Goal: Navigation & Orientation: Understand site structure

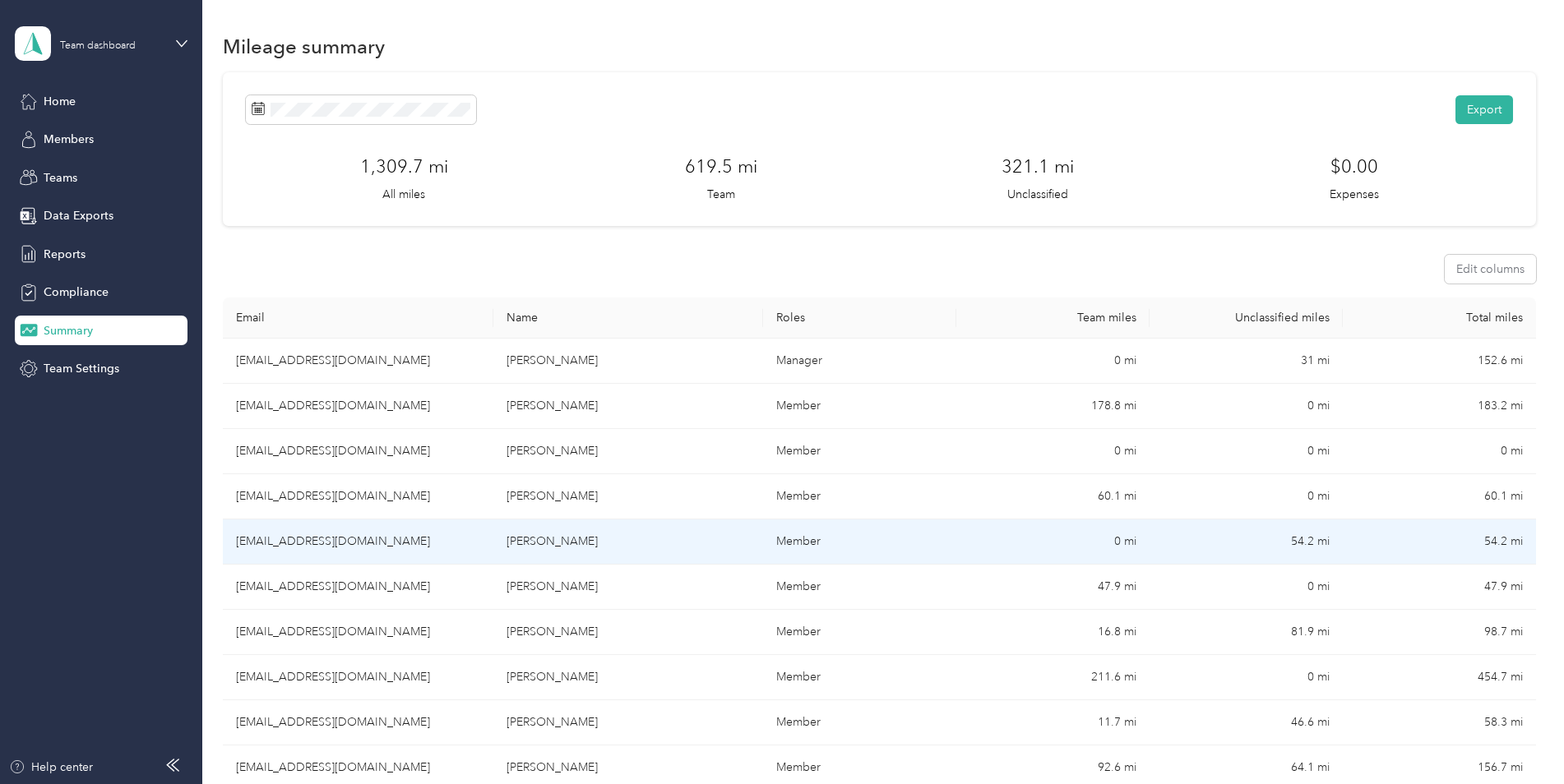
scroll to position [164, 0]
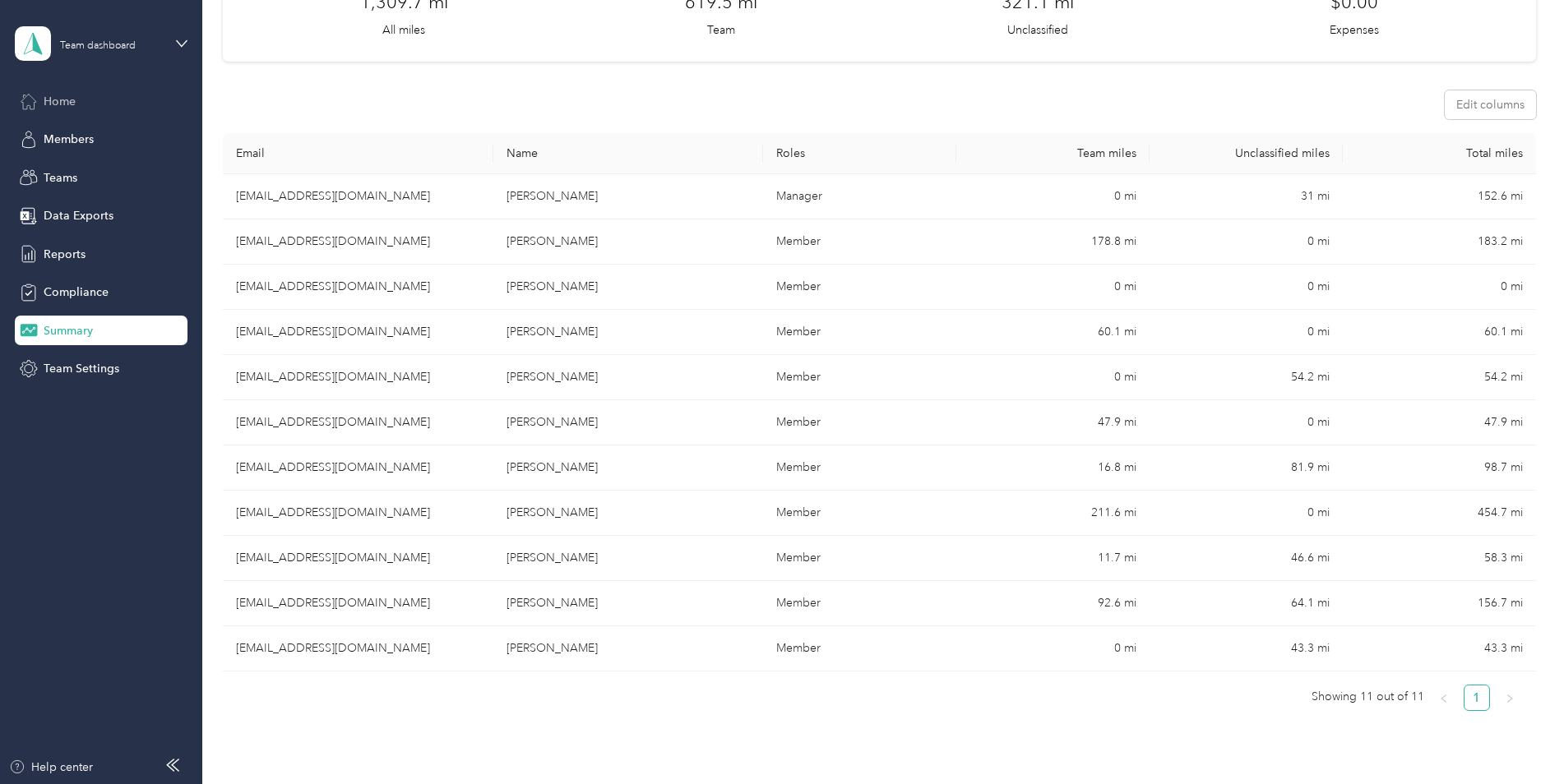
click at [77, 105] on div "Home" at bounding box center [101, 101] width 173 height 29
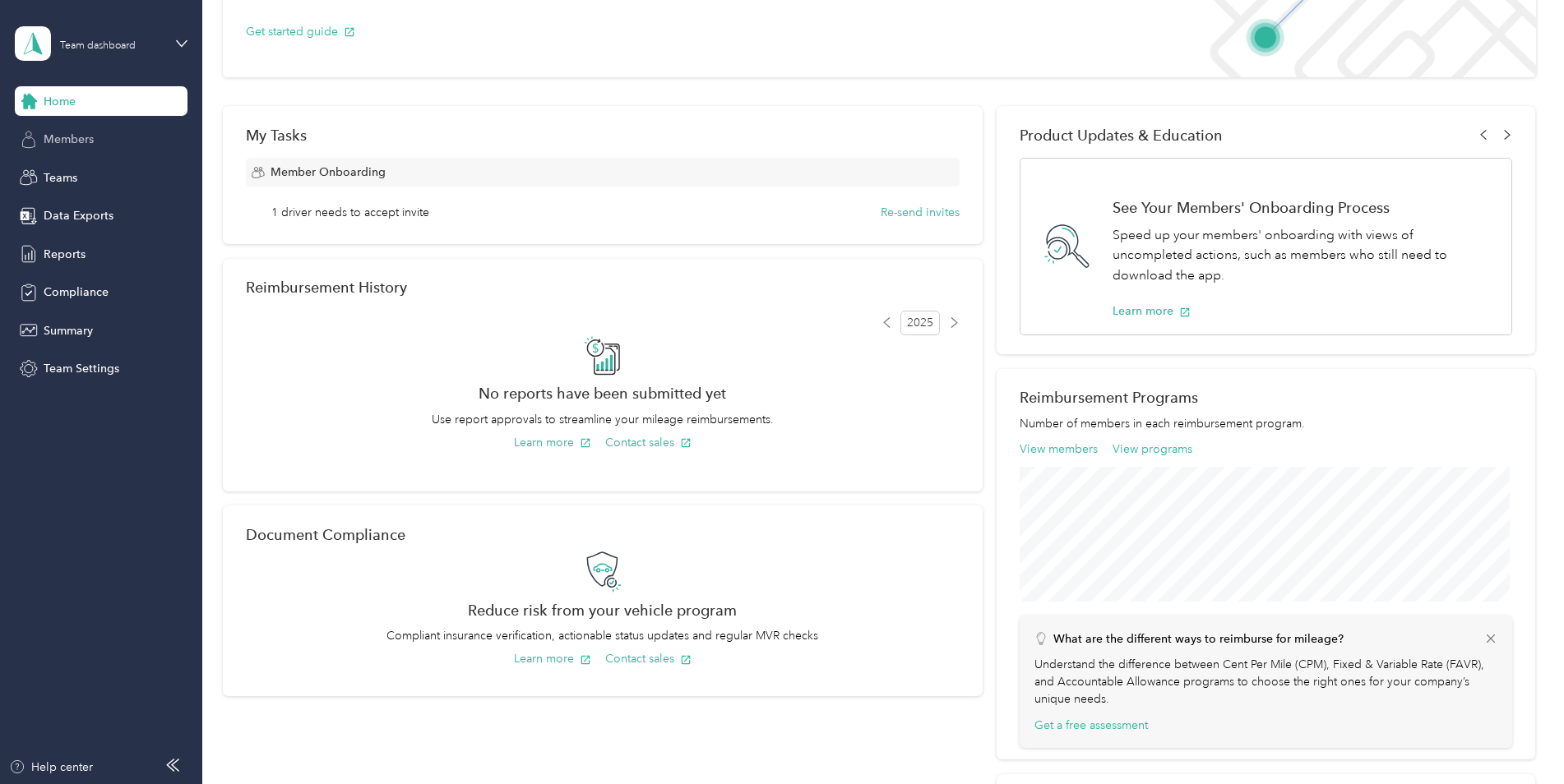
click at [118, 141] on div "Members" at bounding box center [101, 139] width 173 height 29
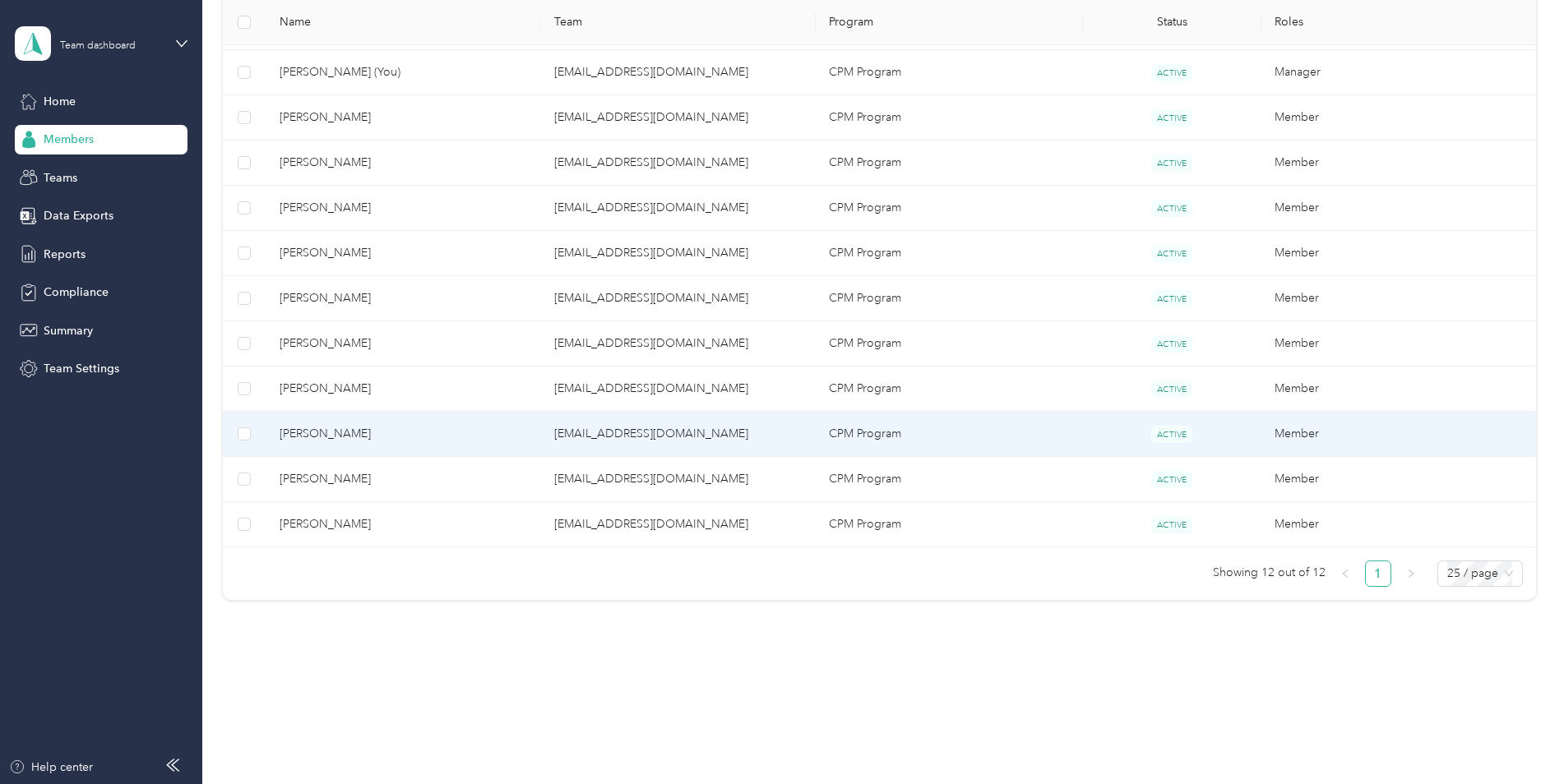
scroll to position [270, 0]
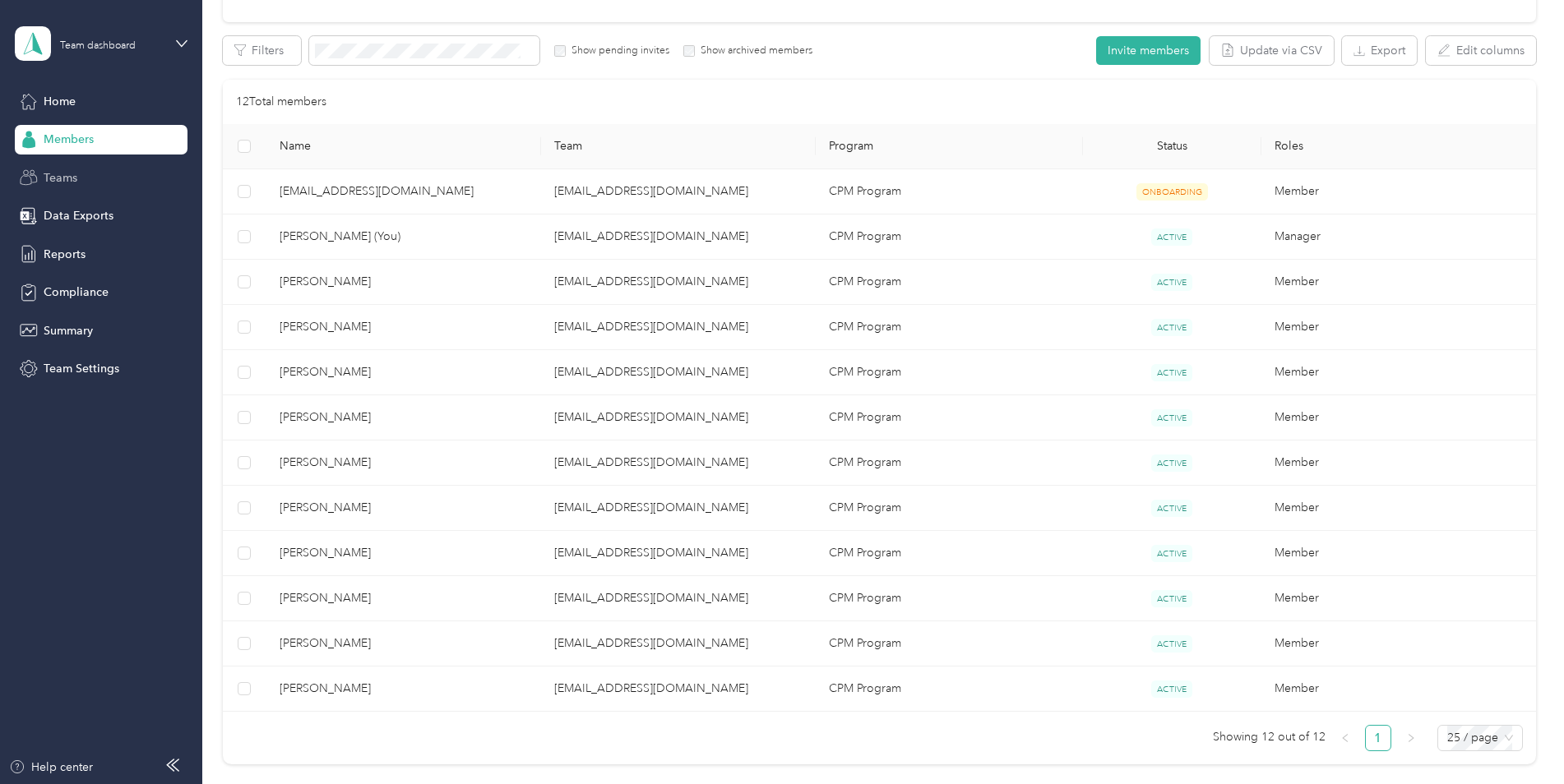
click at [108, 173] on div "Teams" at bounding box center [101, 177] width 173 height 29
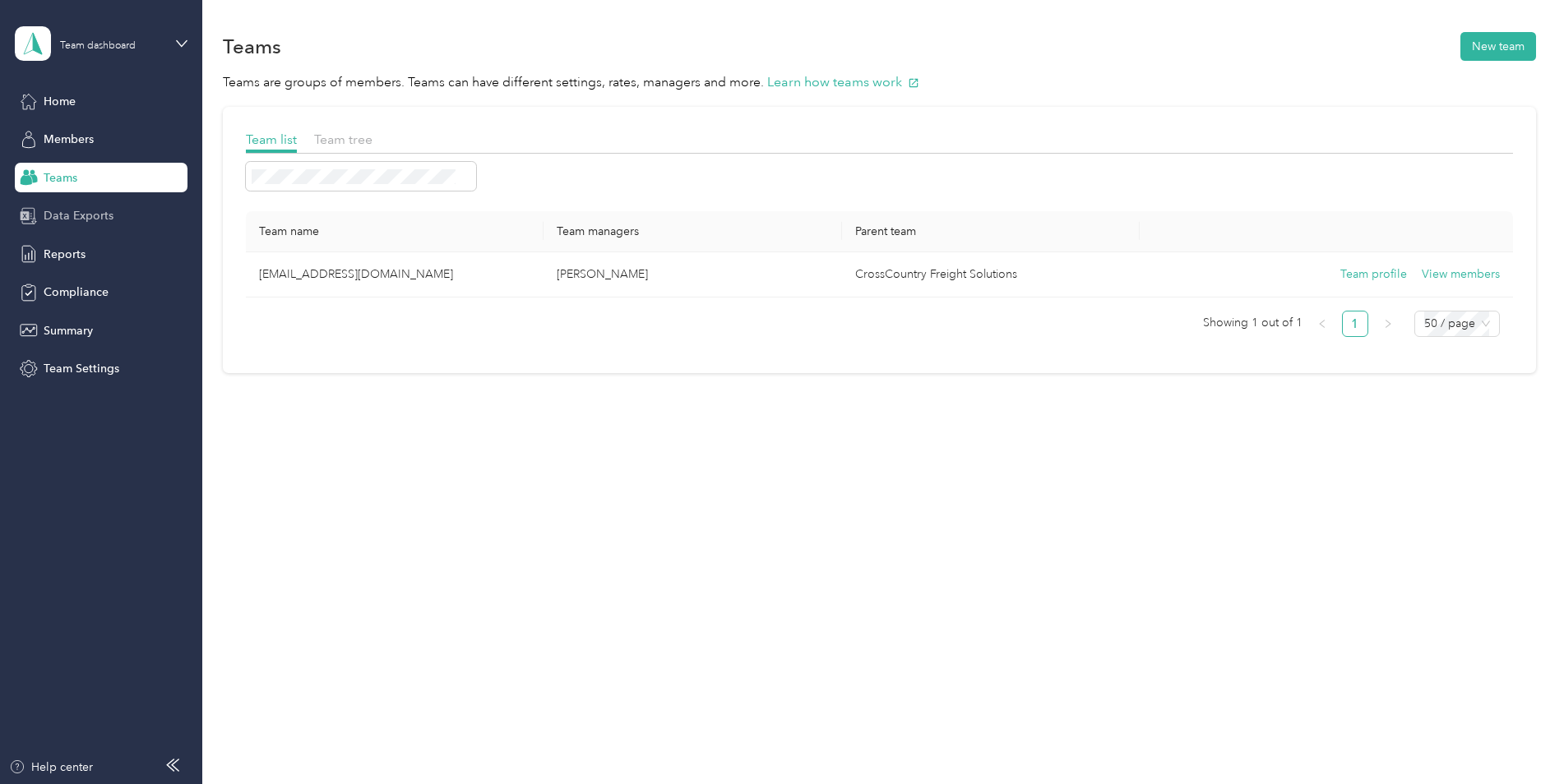
click at [96, 217] on span "Data Exports" at bounding box center [78, 216] width 70 height 18
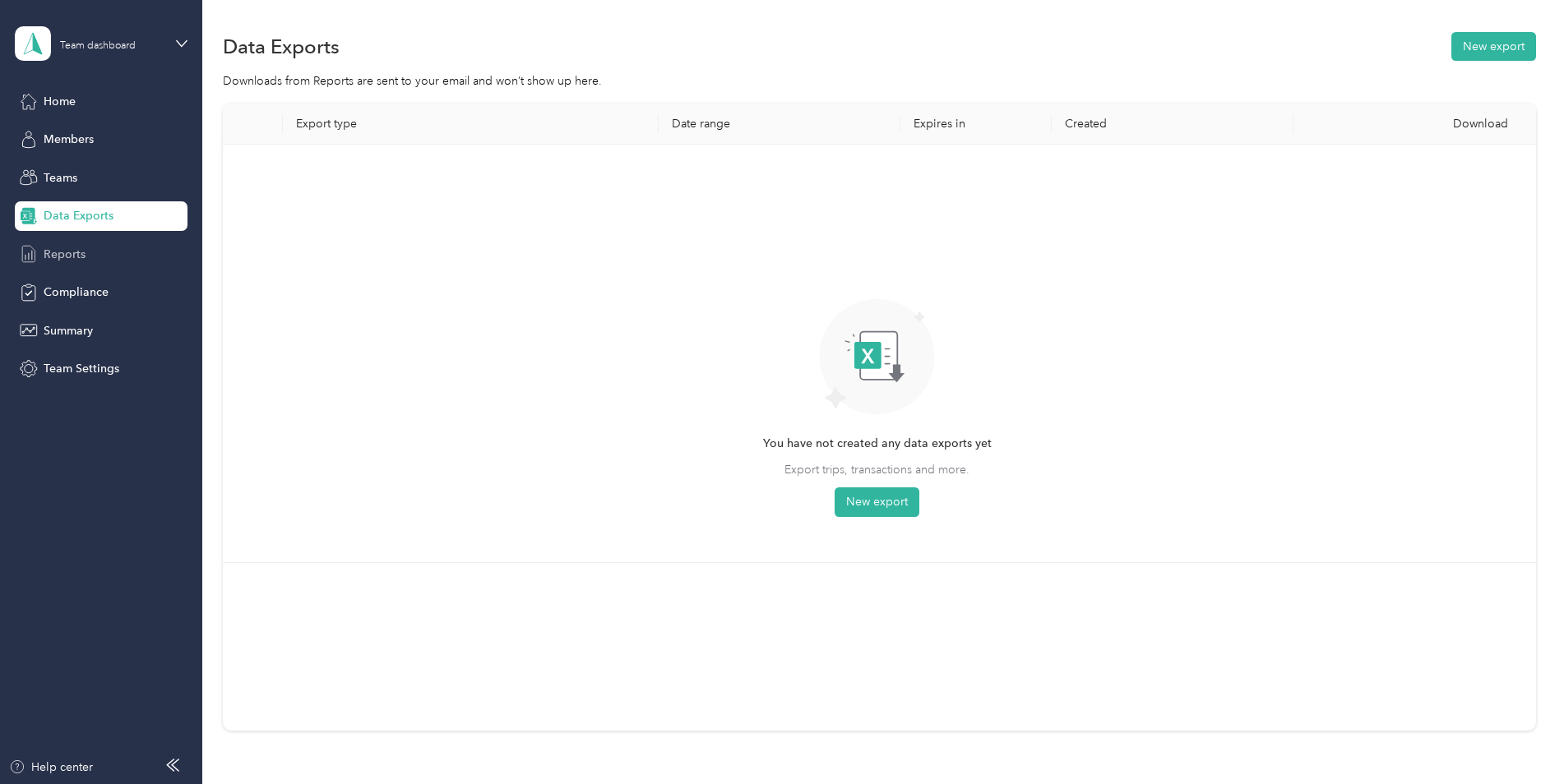
click at [84, 259] on span "Reports" at bounding box center [65, 254] width 42 height 18
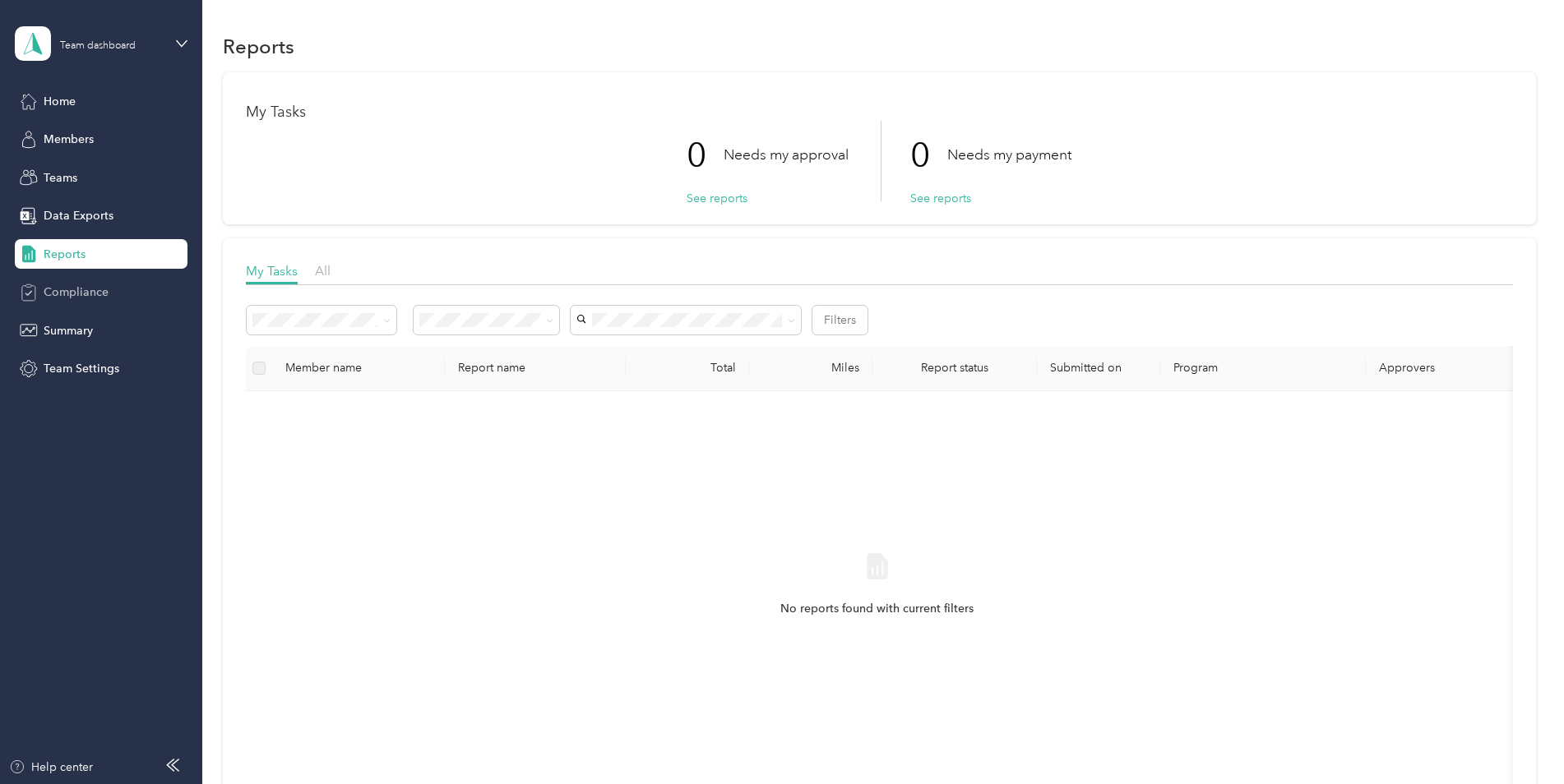
click at [97, 291] on span "Compliance" at bounding box center [76, 292] width 65 height 18
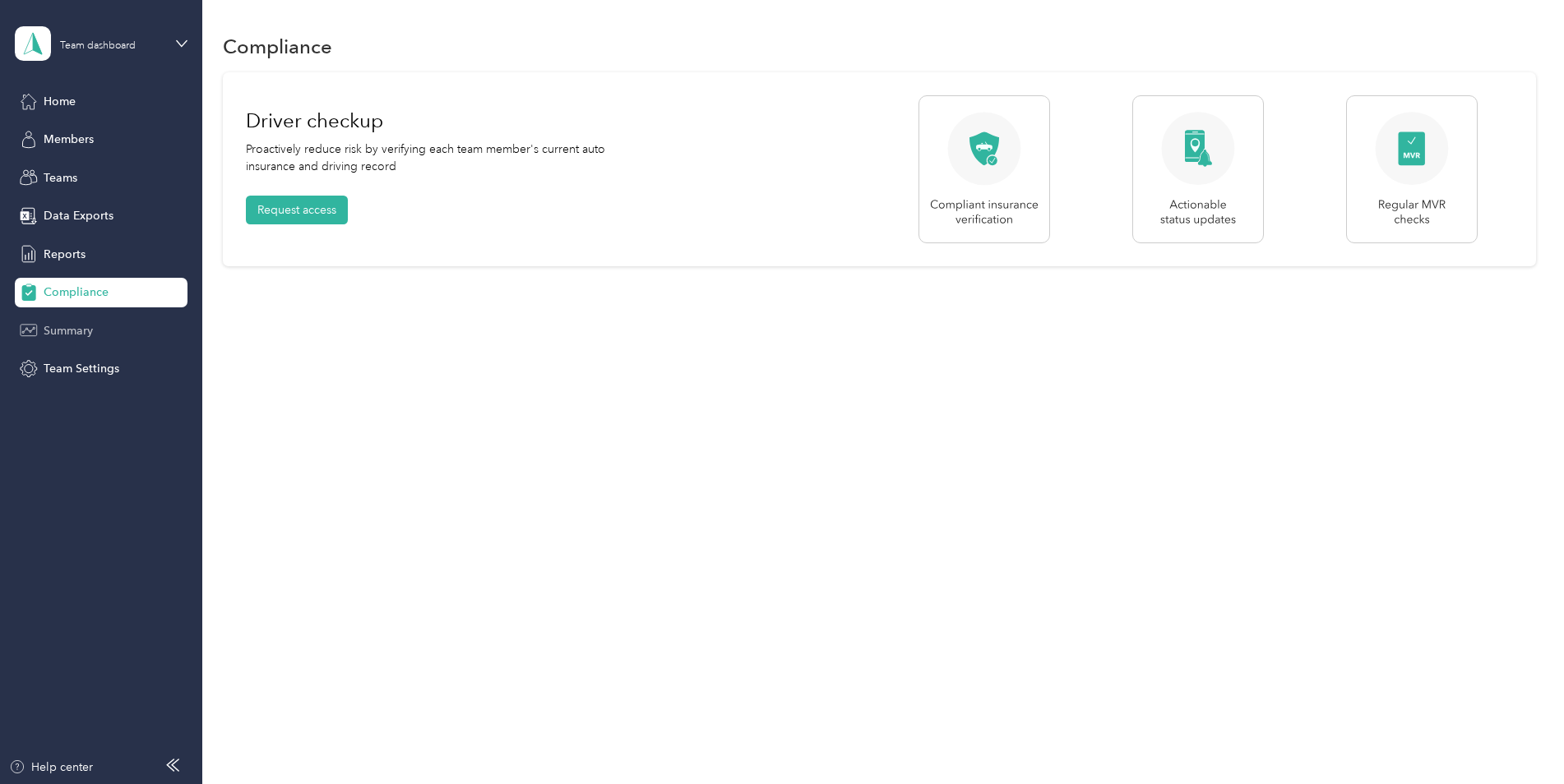
click at [81, 329] on span "Summary" at bounding box center [68, 331] width 50 height 18
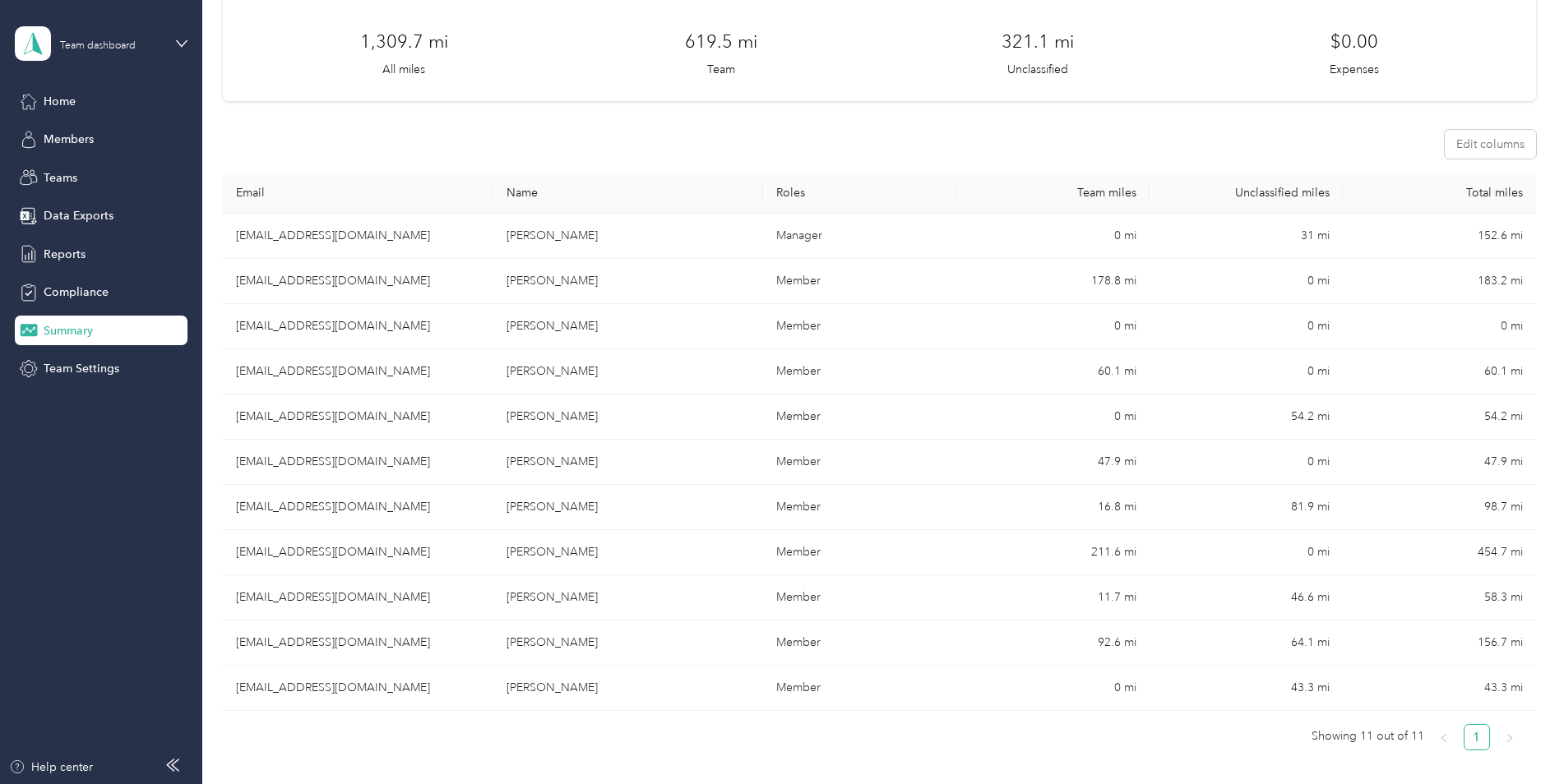
scroll to position [164, 0]
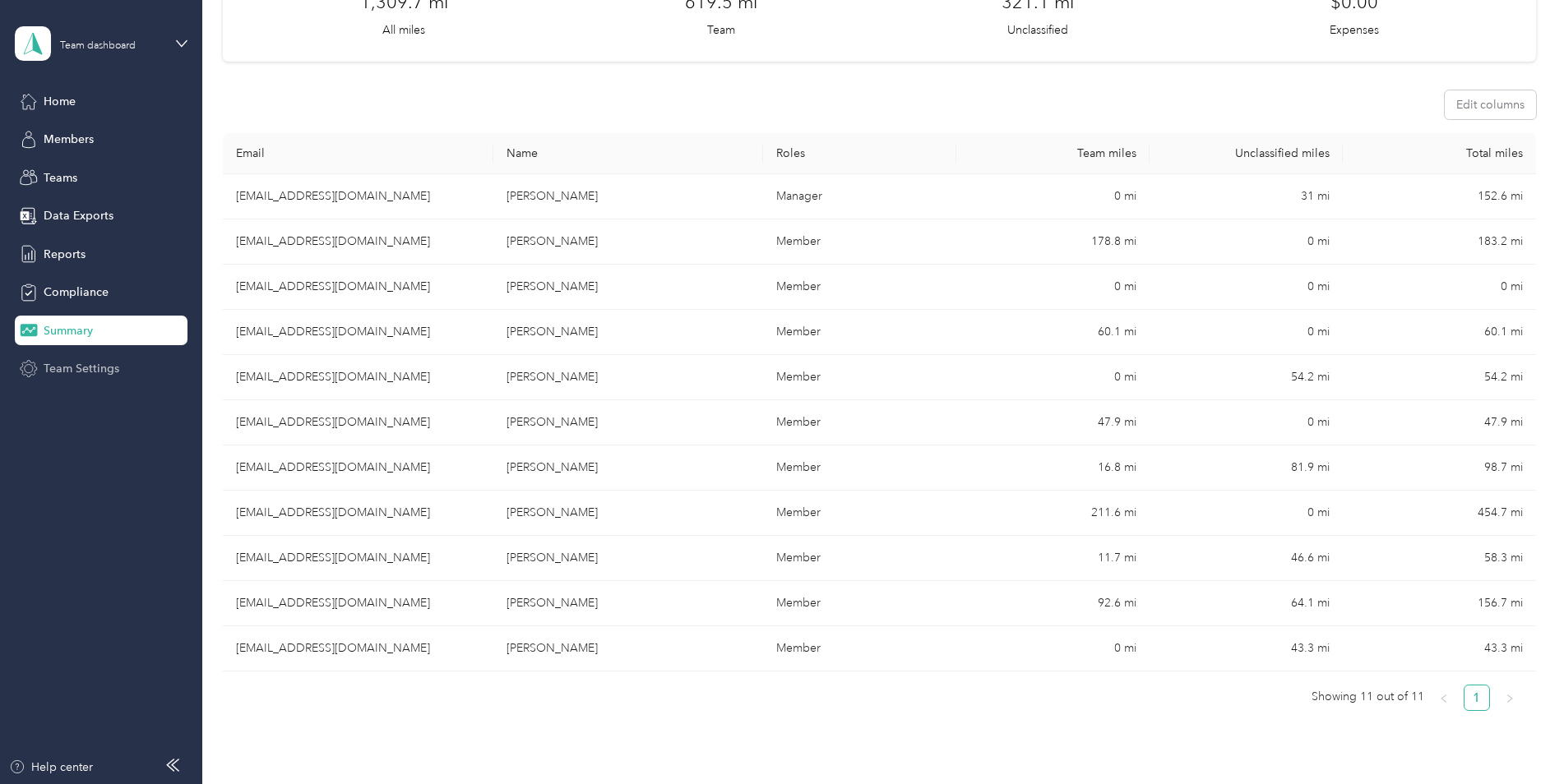
click at [99, 360] on span "Team Settings" at bounding box center [82, 369] width 76 height 18
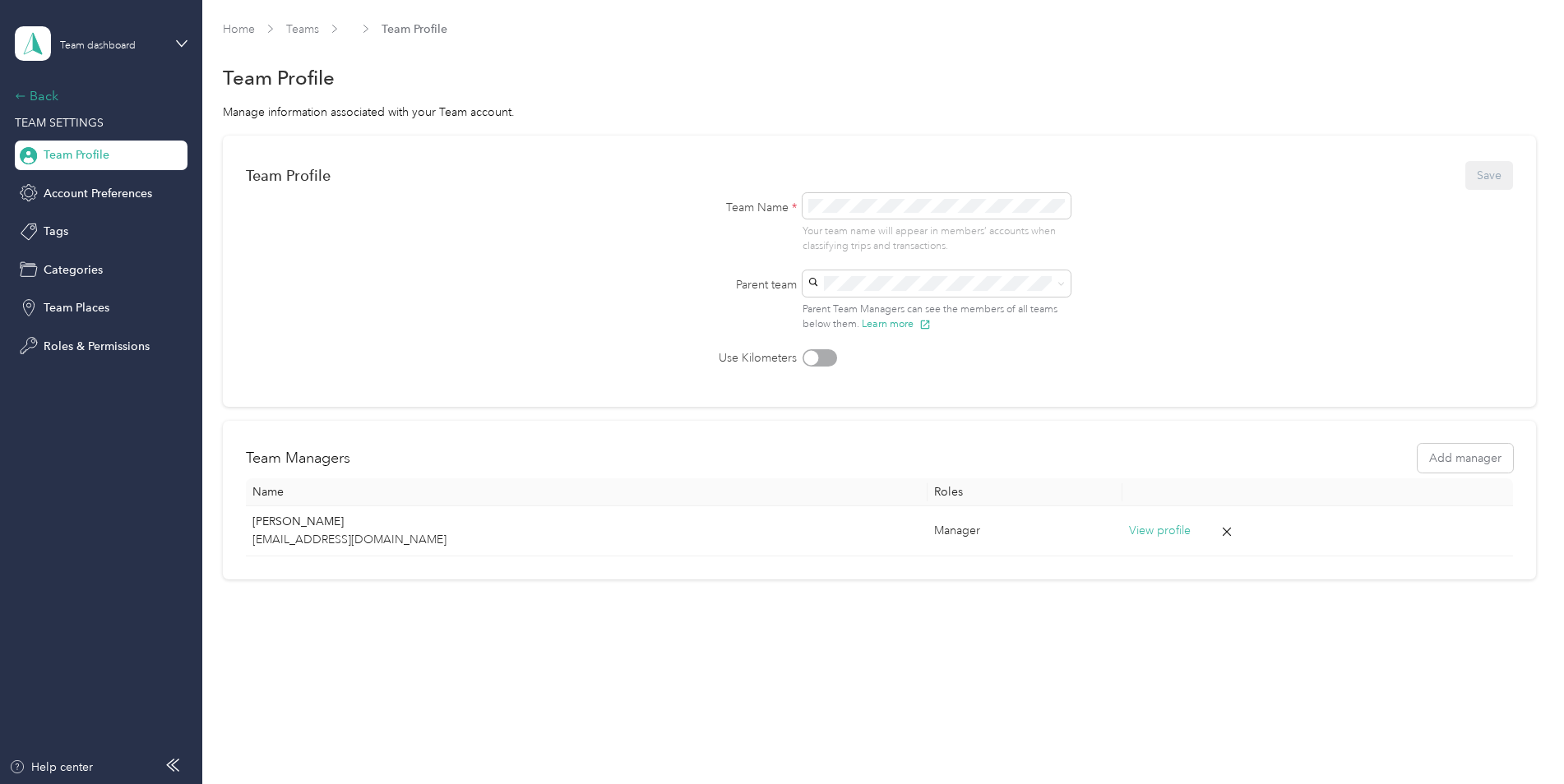
click at [18, 91] on icon at bounding box center [21, 96] width 12 height 12
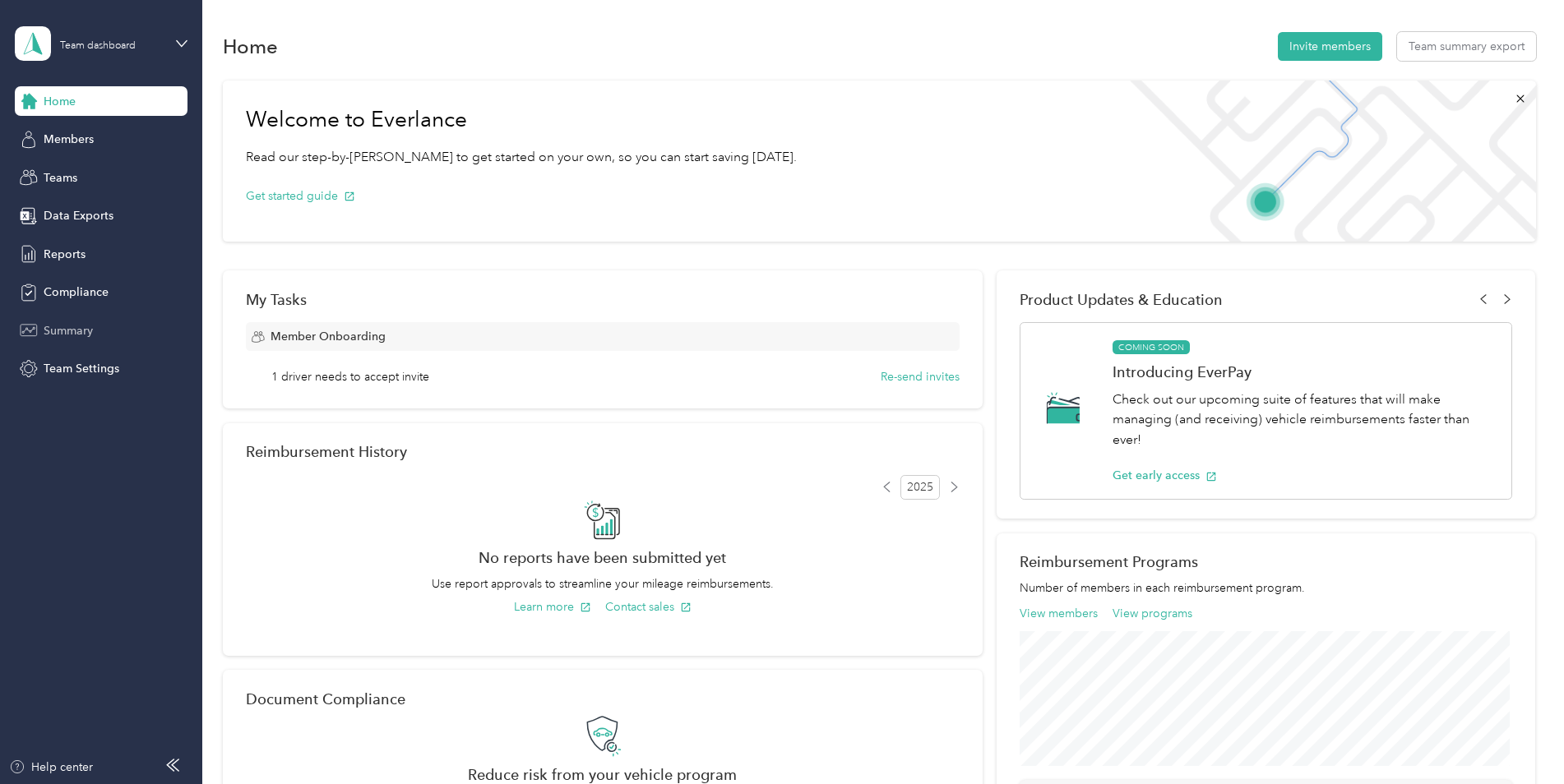
click at [85, 328] on span "Summary" at bounding box center [68, 331] width 50 height 18
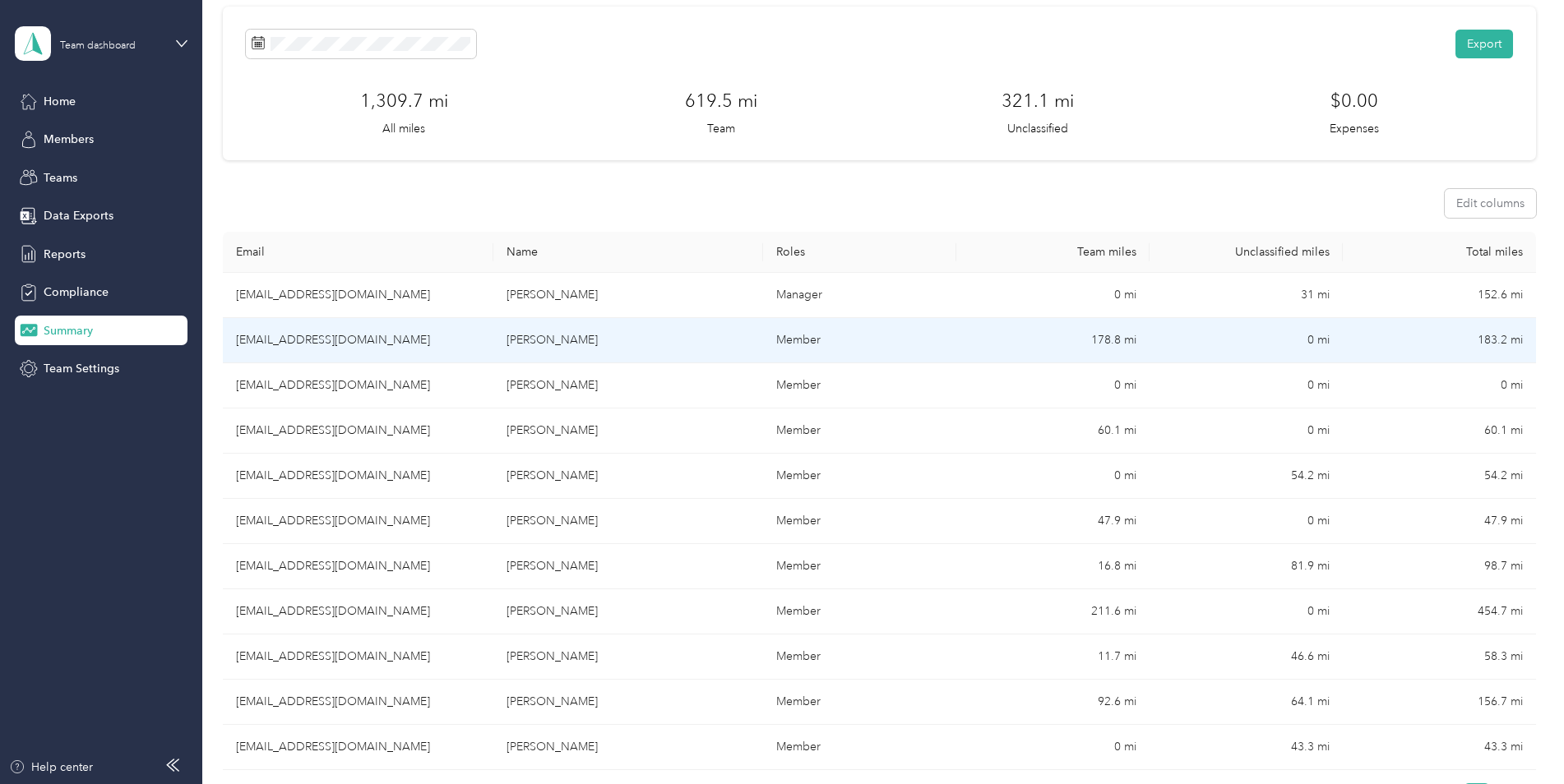
scroll to position [164, 0]
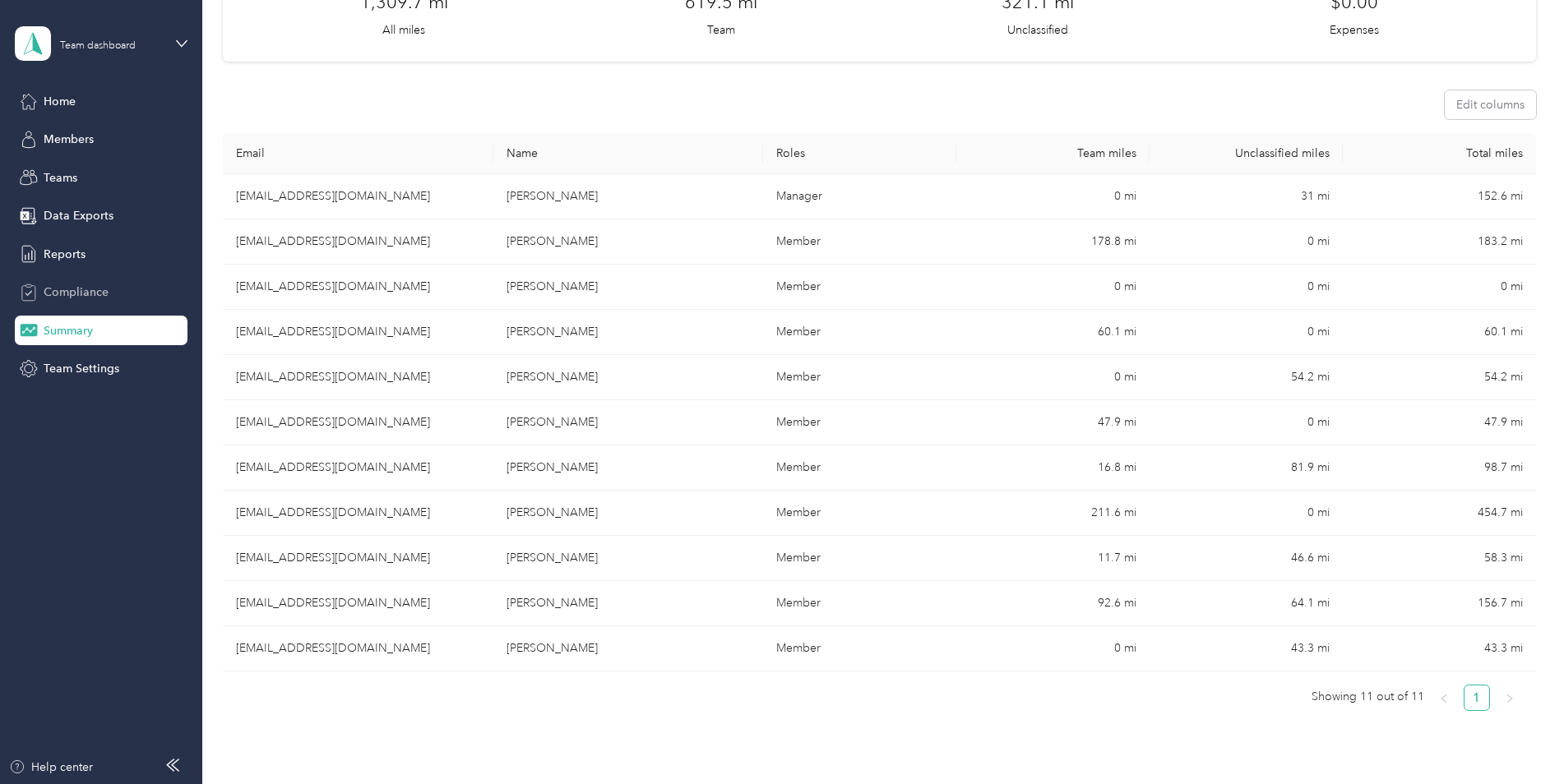
click at [85, 286] on span "Compliance" at bounding box center [76, 292] width 65 height 18
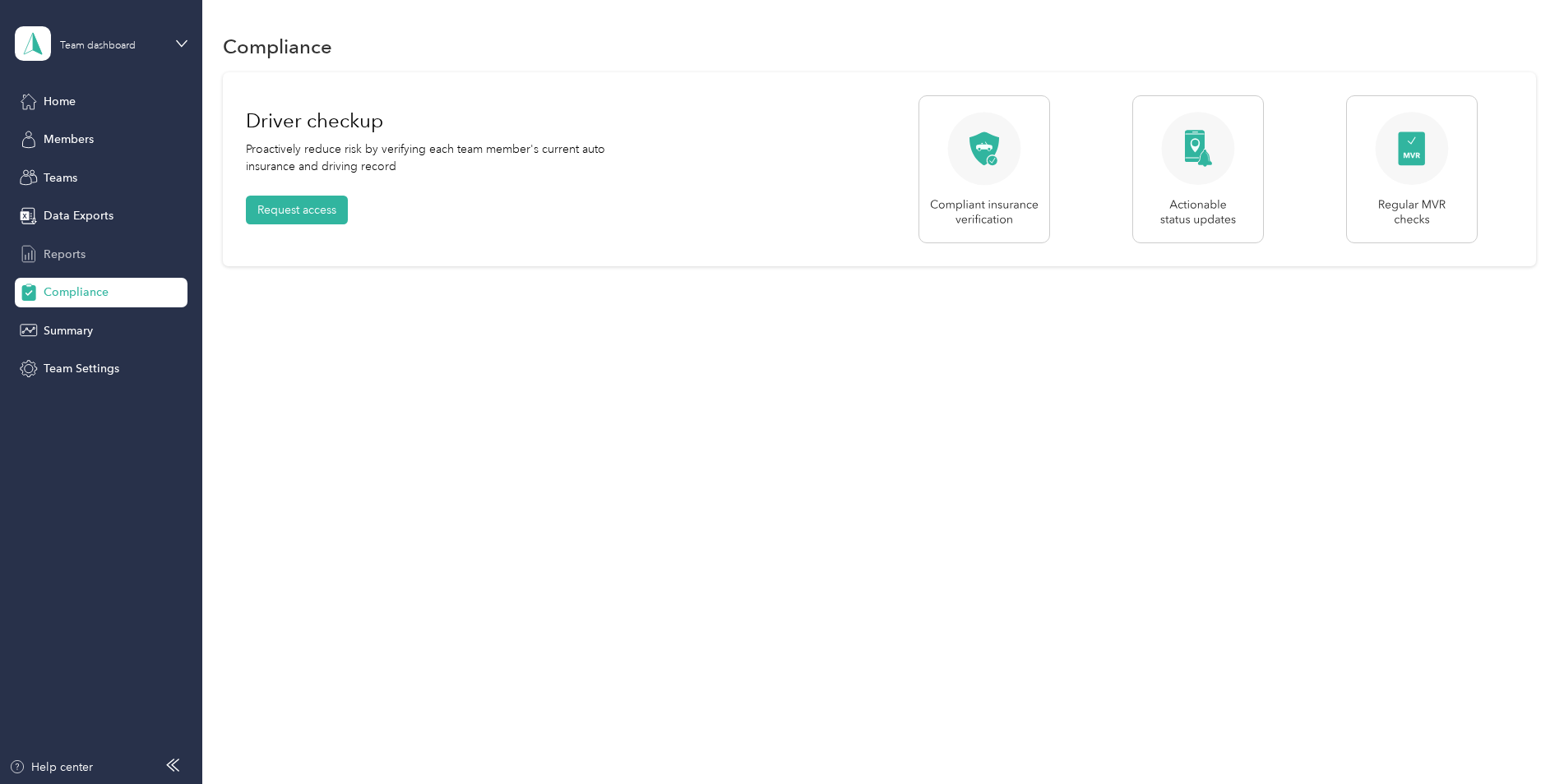
click at [77, 253] on span "Reports" at bounding box center [65, 254] width 42 height 18
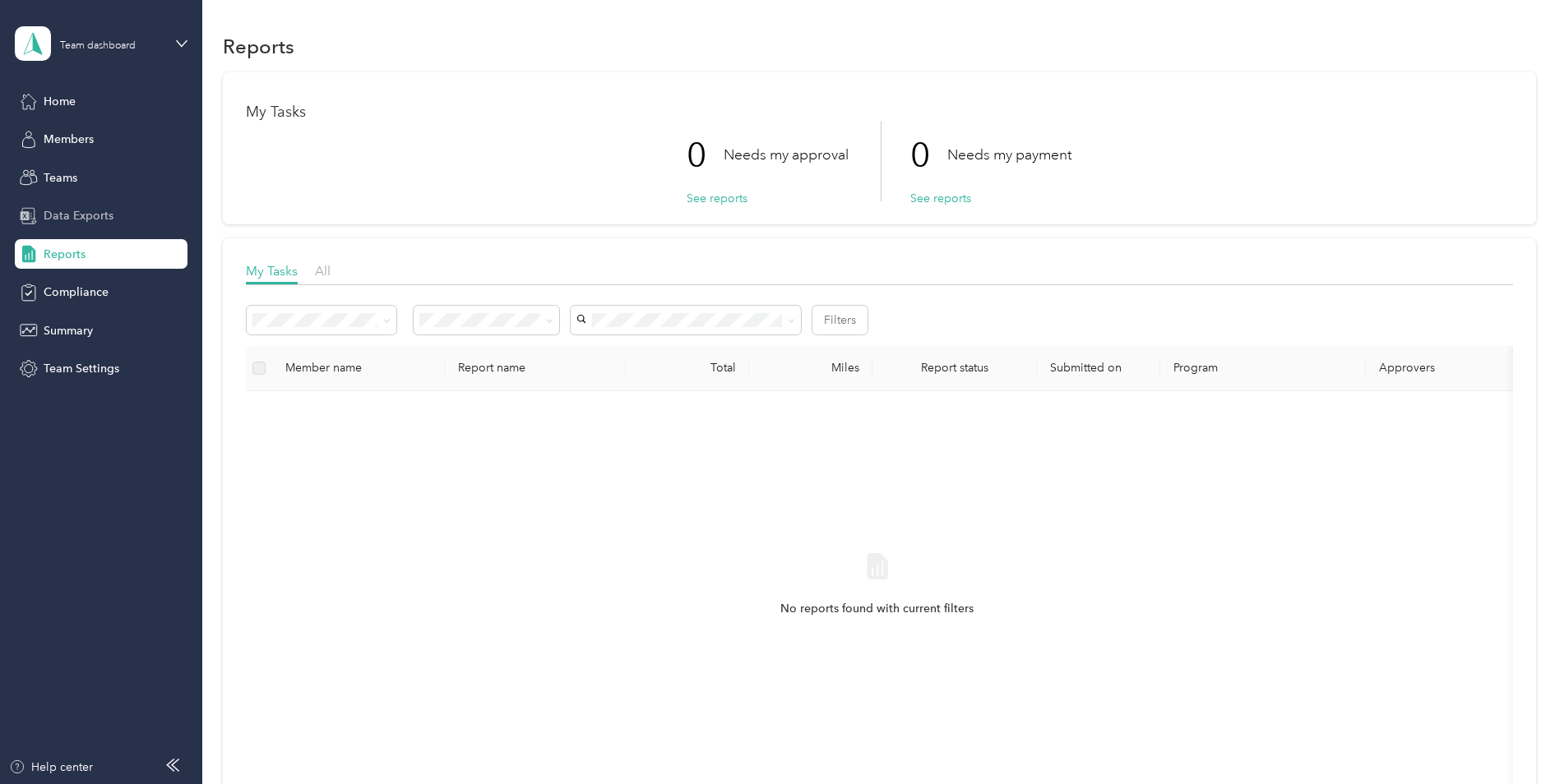
click at [78, 210] on span "Data Exports" at bounding box center [78, 216] width 70 height 18
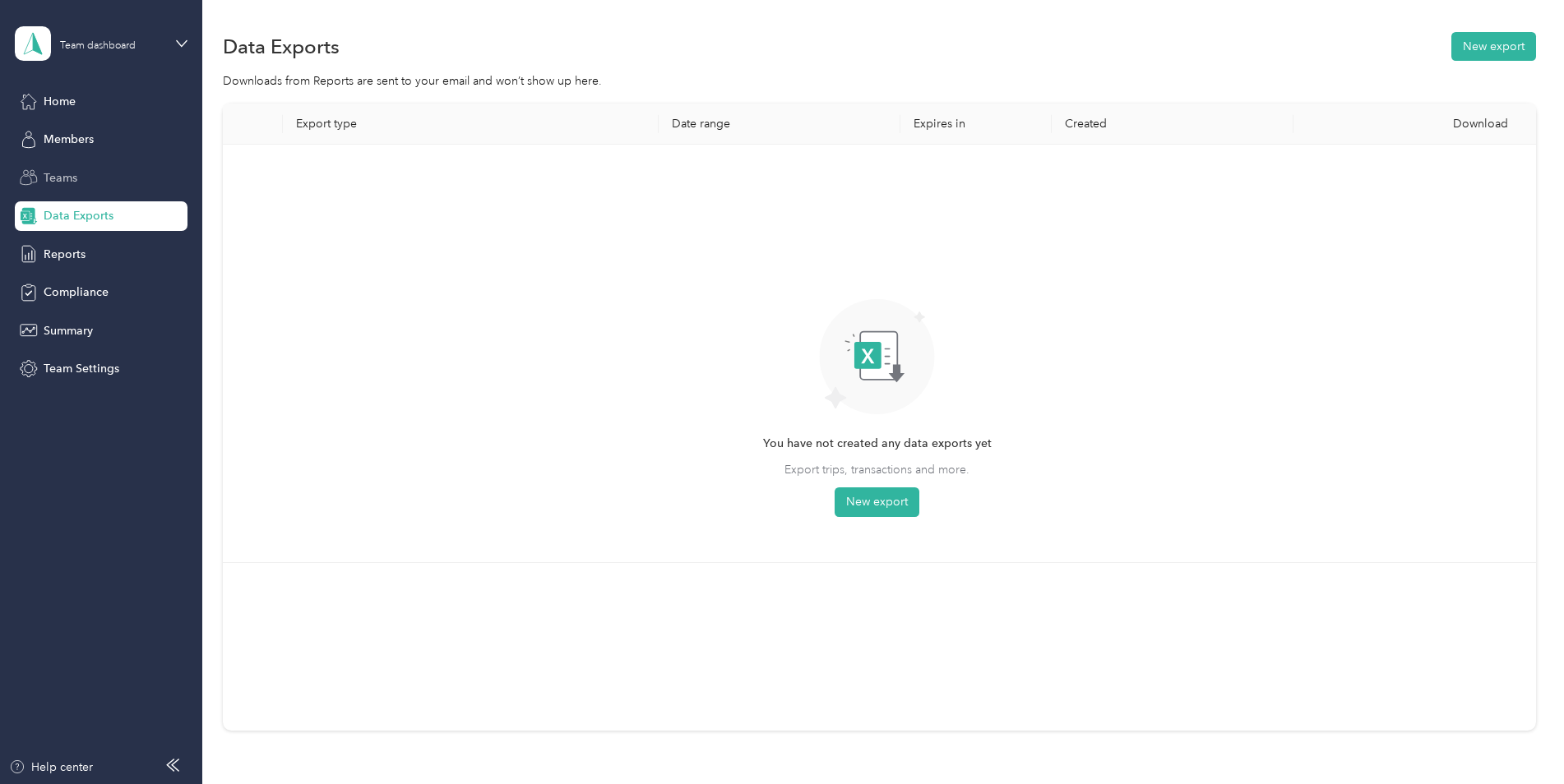
click at [83, 170] on div "Teams" at bounding box center [101, 177] width 173 height 29
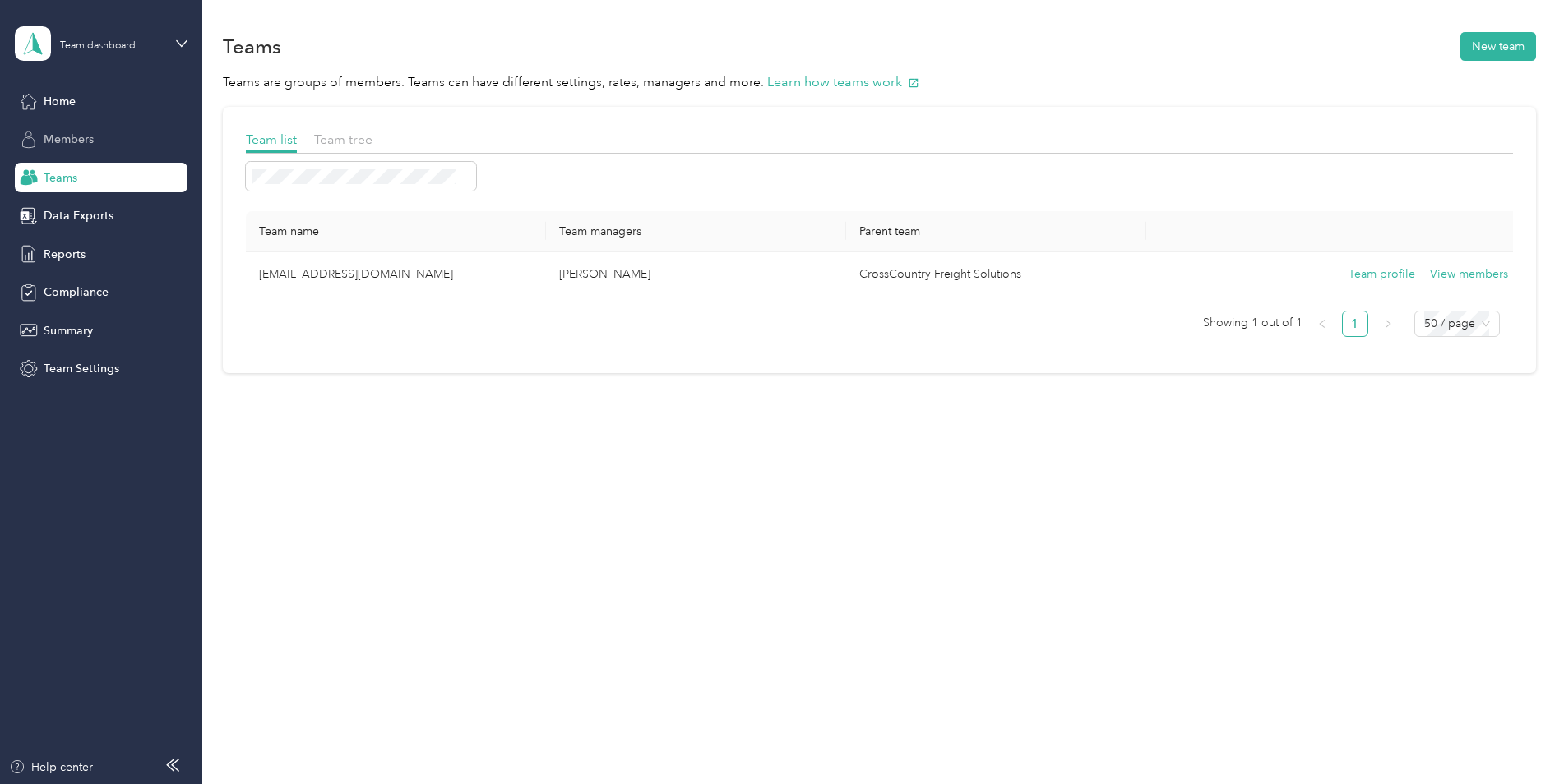
click at [90, 139] on span "Members" at bounding box center [69, 139] width 51 height 18
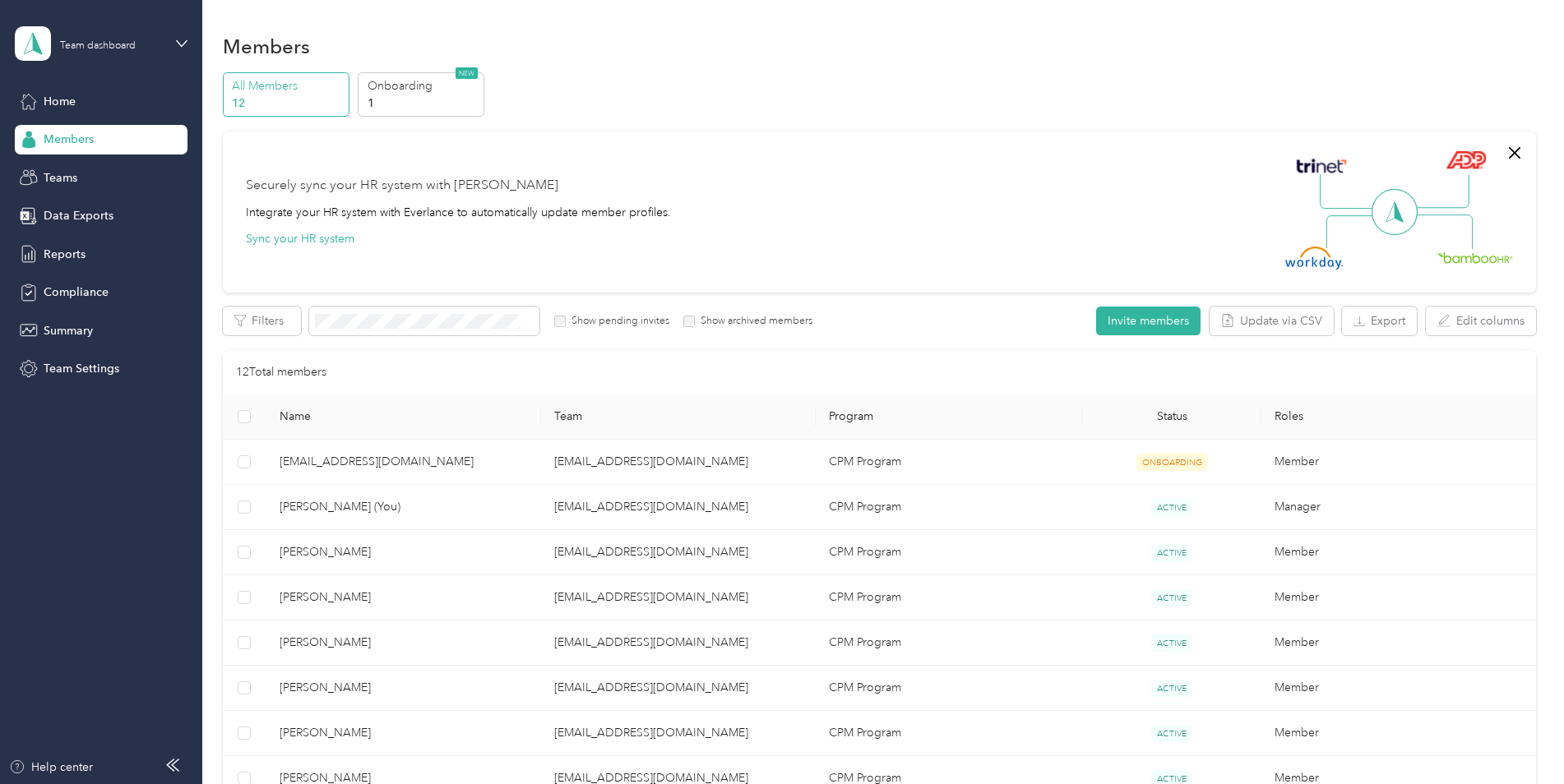
click at [114, 85] on div "Team dashboard Home Members Teams Data Exports Reports Compliance Summary Team …" at bounding box center [101, 192] width 173 height 384
click at [93, 324] on span "Summary" at bounding box center [68, 331] width 50 height 18
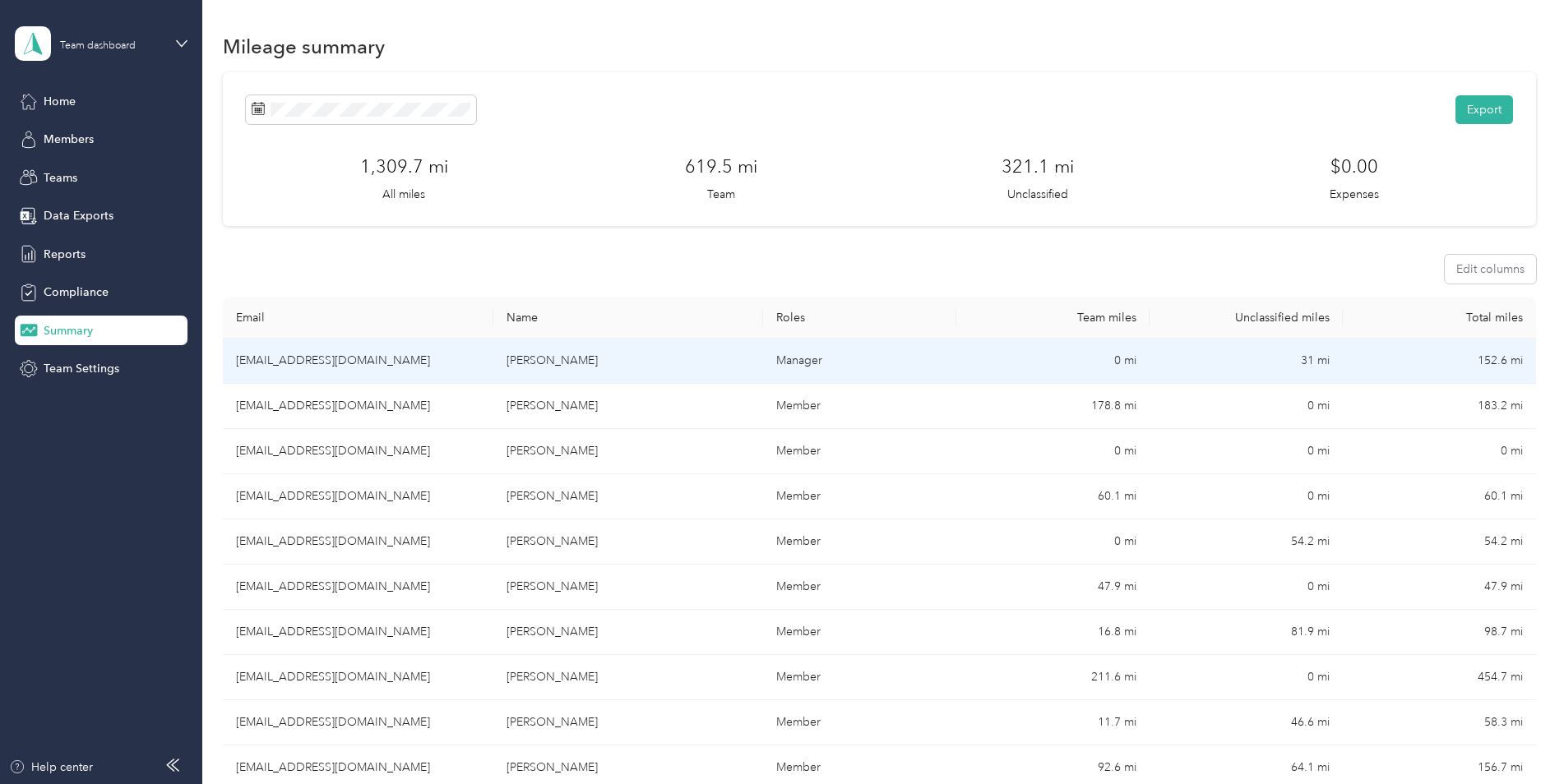
scroll to position [83, 0]
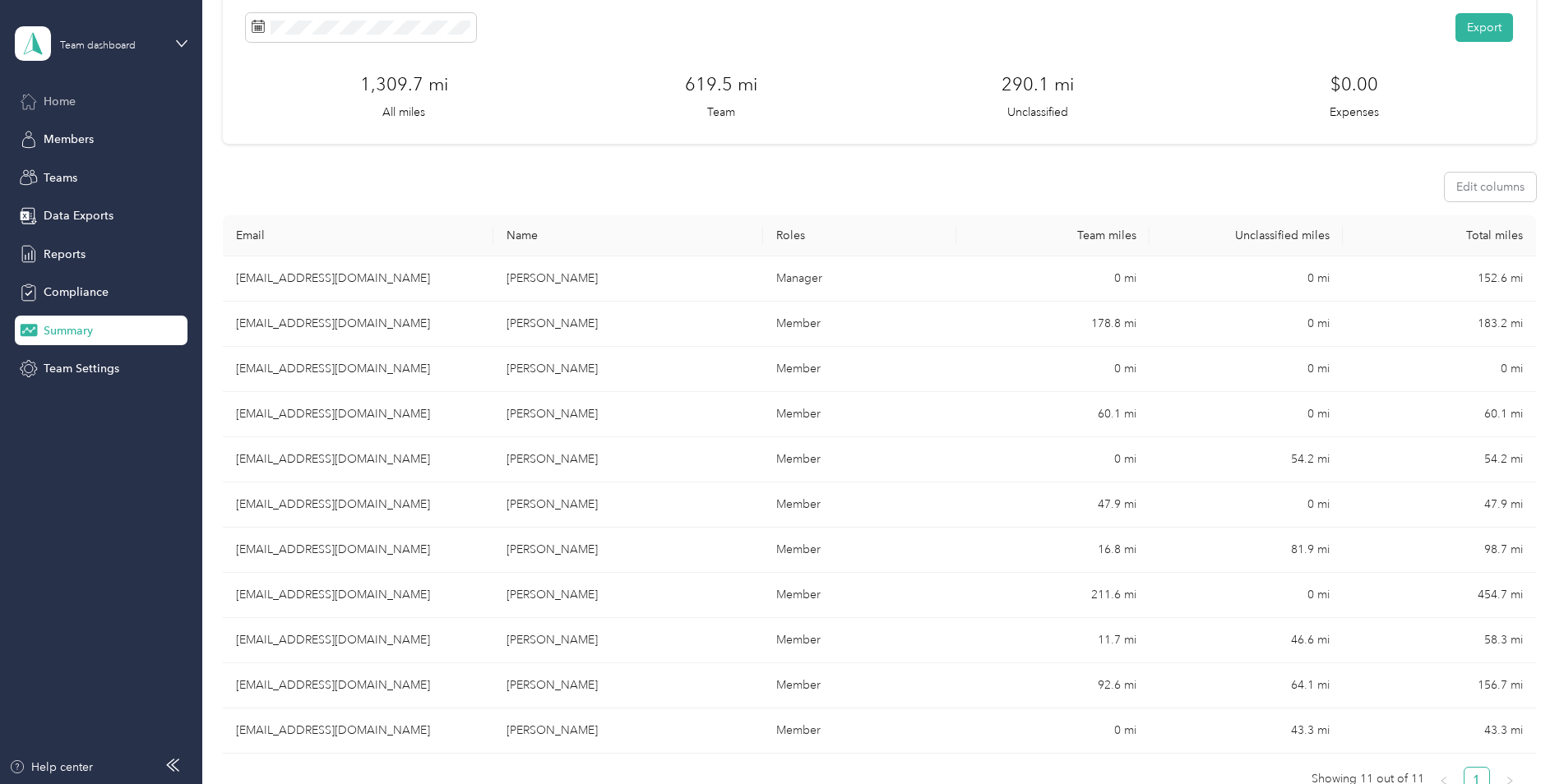
click at [72, 93] on span "Home" at bounding box center [60, 101] width 32 height 18
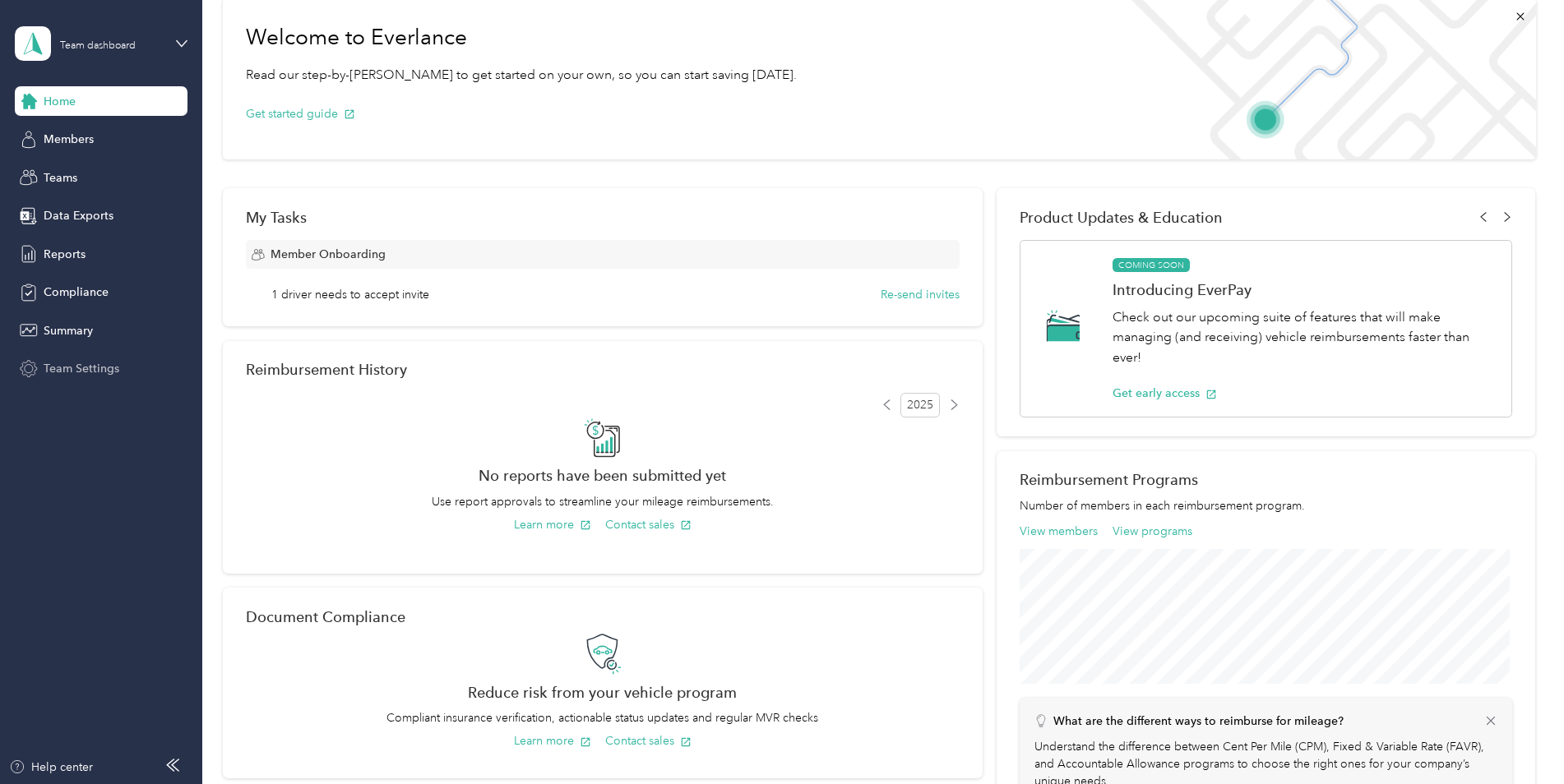
click at [91, 363] on span "Team Settings" at bounding box center [82, 369] width 76 height 18
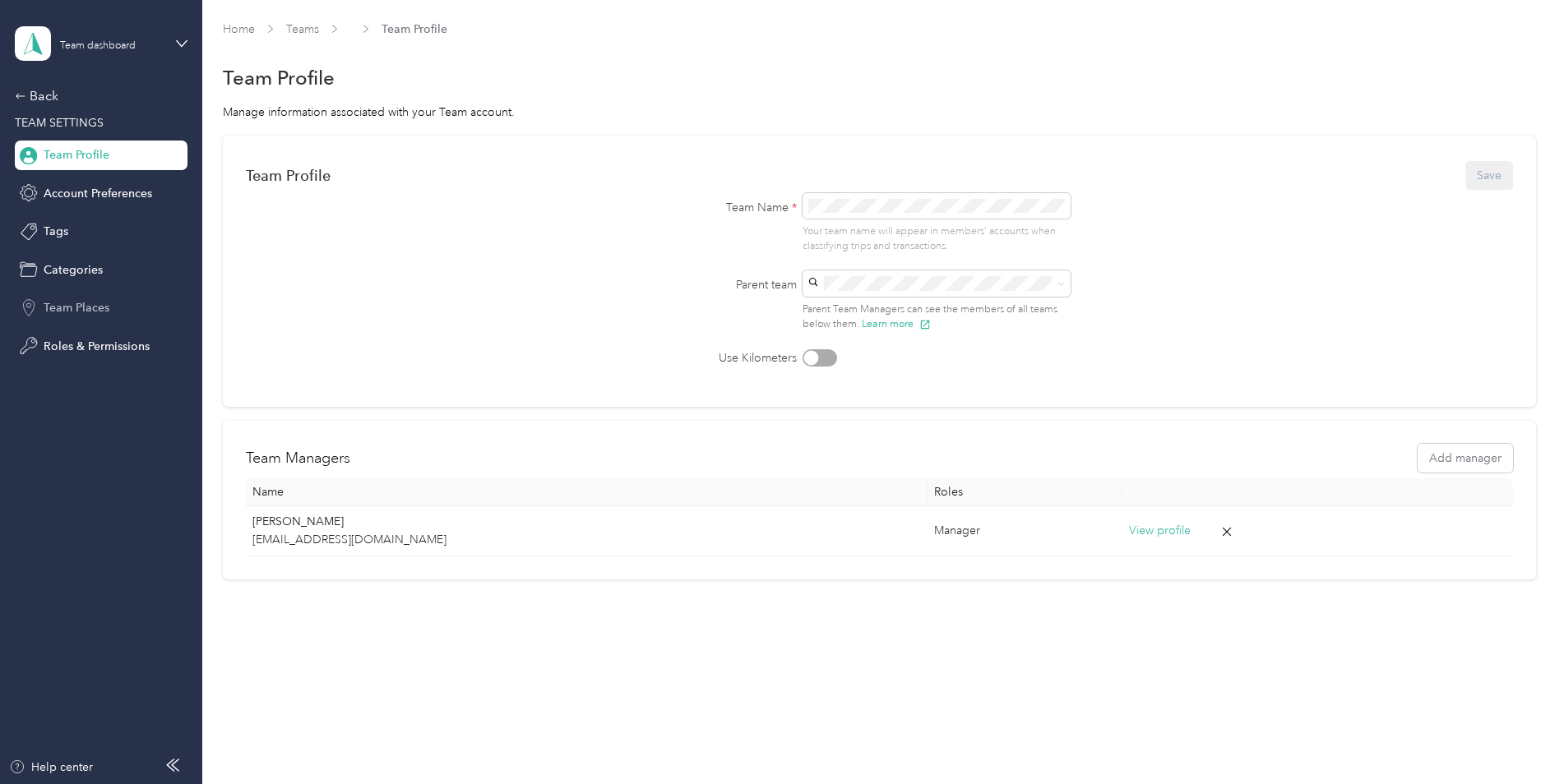
click at [76, 305] on span "Team Places" at bounding box center [77, 307] width 66 height 18
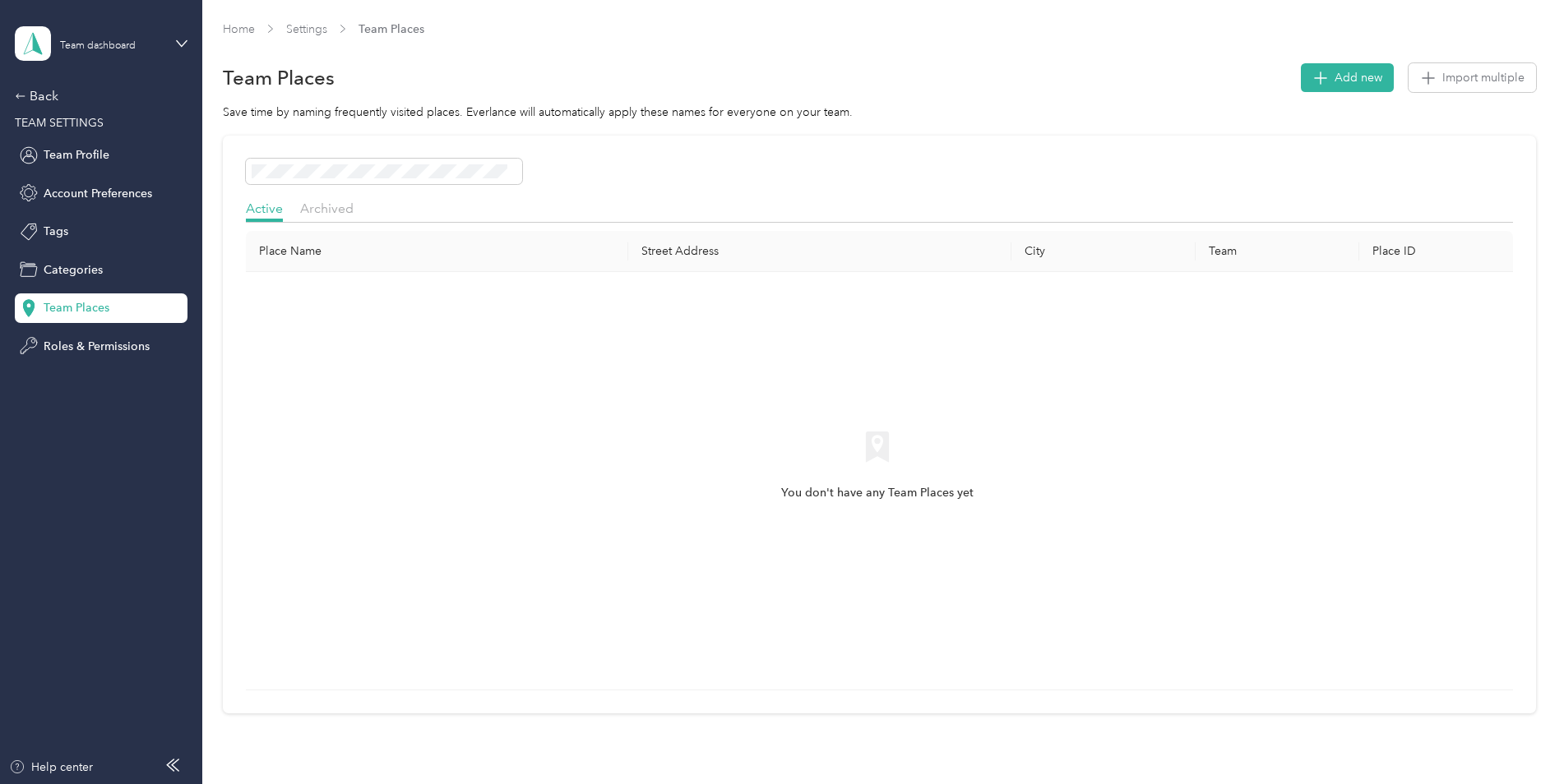
click at [13, 96] on aside "Team dashboard Back TEAM SETTINGS Team Profile Account Preferences Tags Categor…" at bounding box center [101, 392] width 202 height 784
click at [19, 97] on icon at bounding box center [21, 96] width 12 height 12
